Goal: Task Accomplishment & Management: Manage account settings

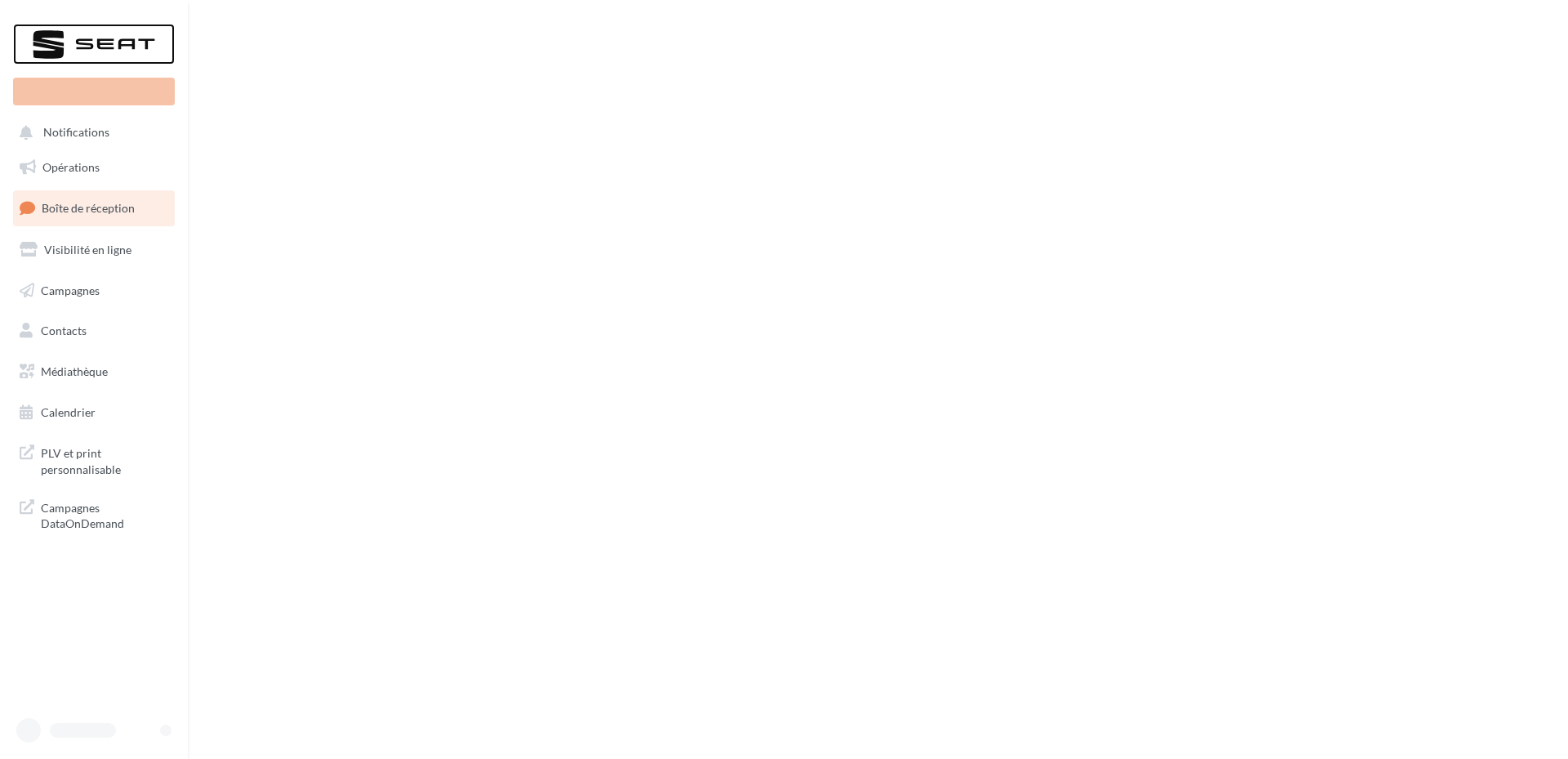
click at [43, 36] on div at bounding box center [94, 43] width 131 height 41
click at [55, 40] on div at bounding box center [94, 43] width 131 height 41
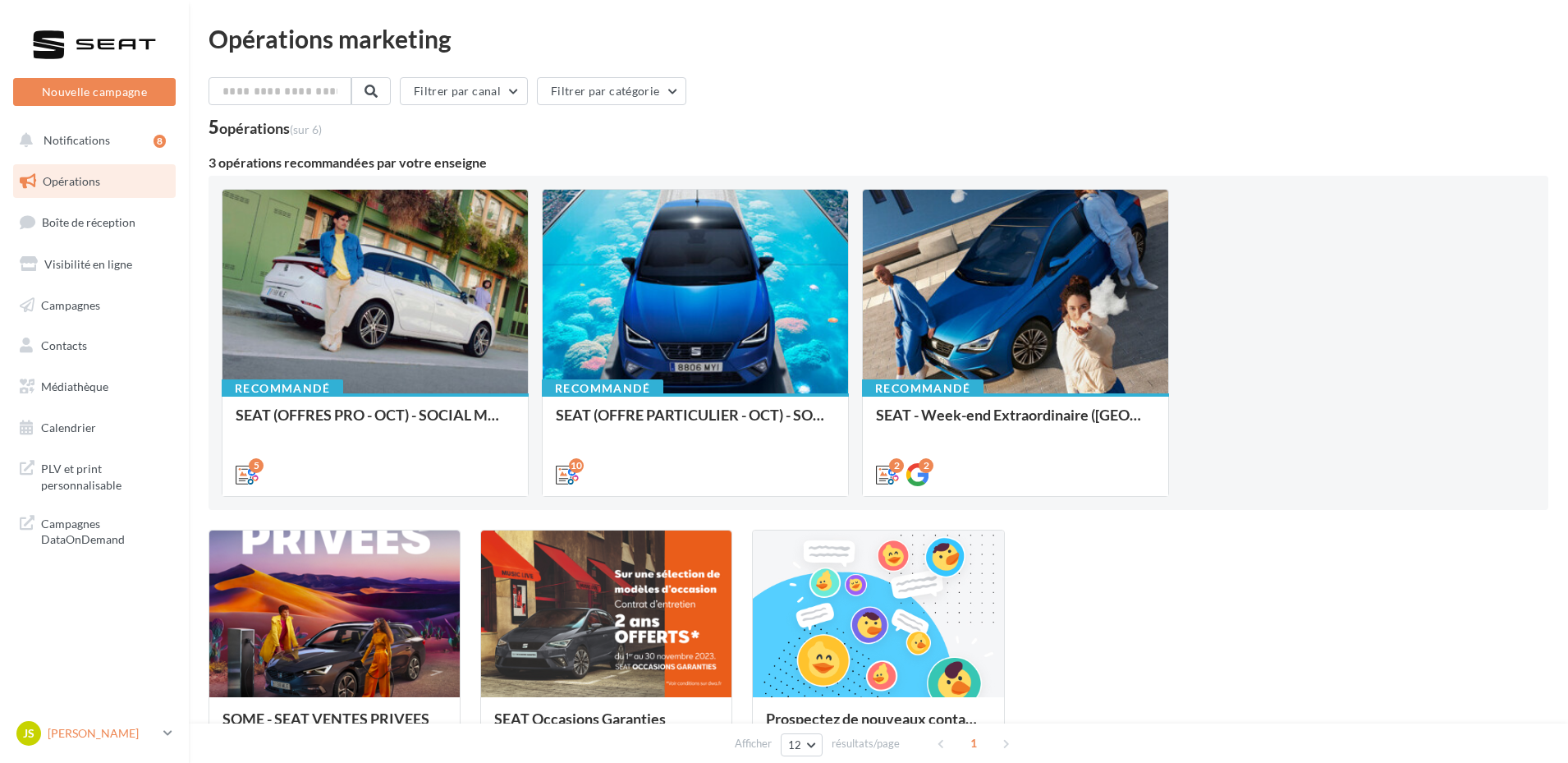
click at [95, 738] on p "[PERSON_NAME]" at bounding box center [102, 733] width 109 height 16
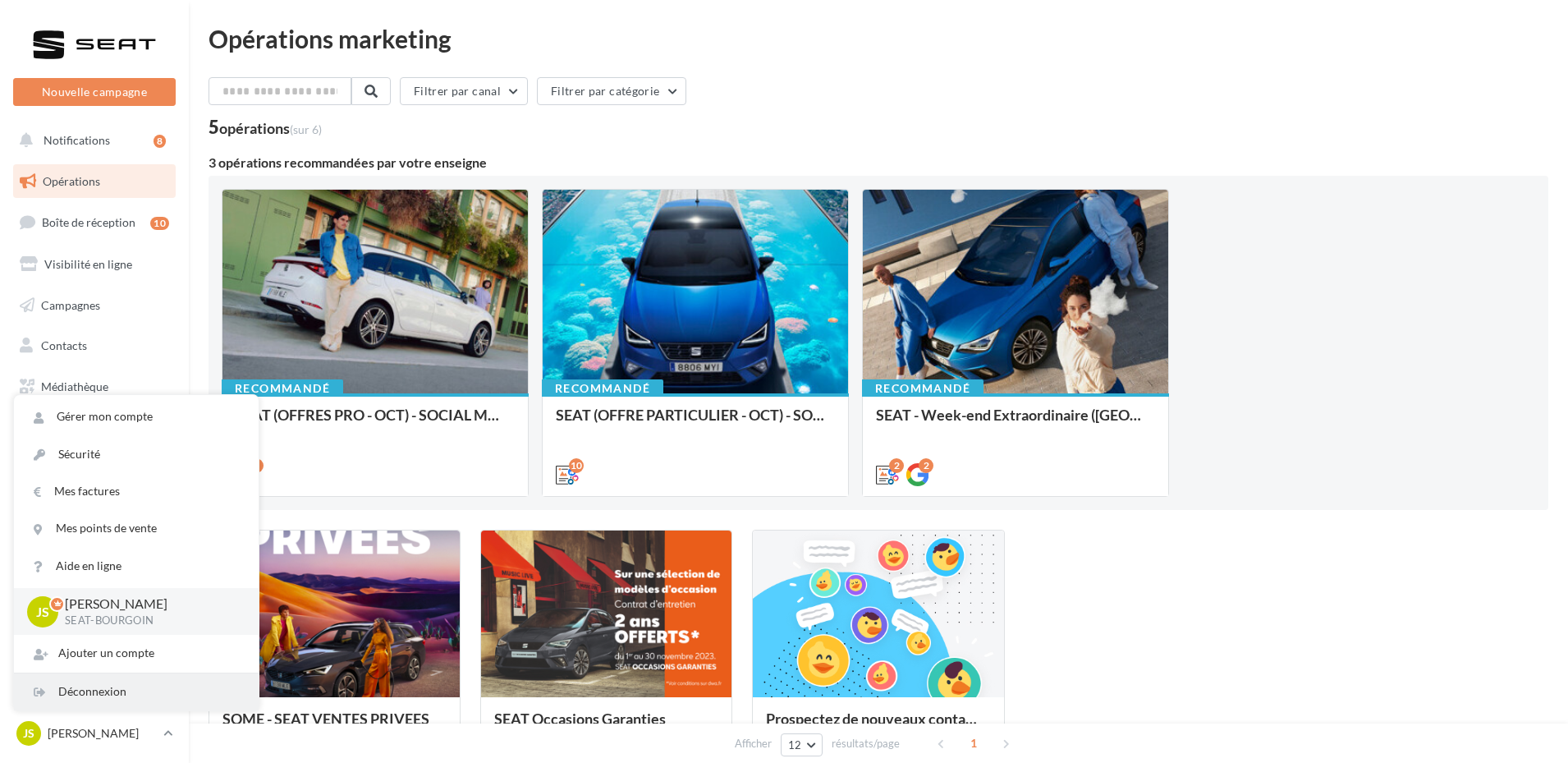
click at [104, 686] on div "Déconnexion" at bounding box center [135, 691] width 244 height 37
